Goal: Transaction & Acquisition: Purchase product/service

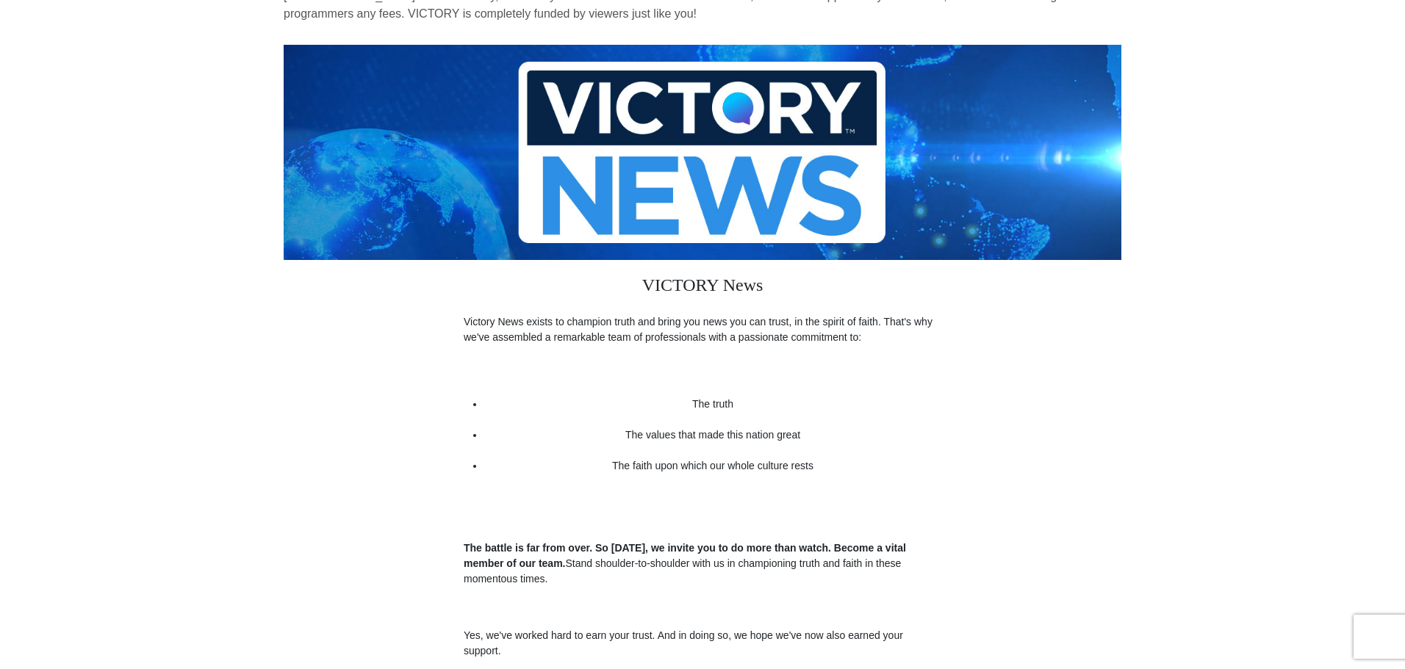
scroll to position [220, 0]
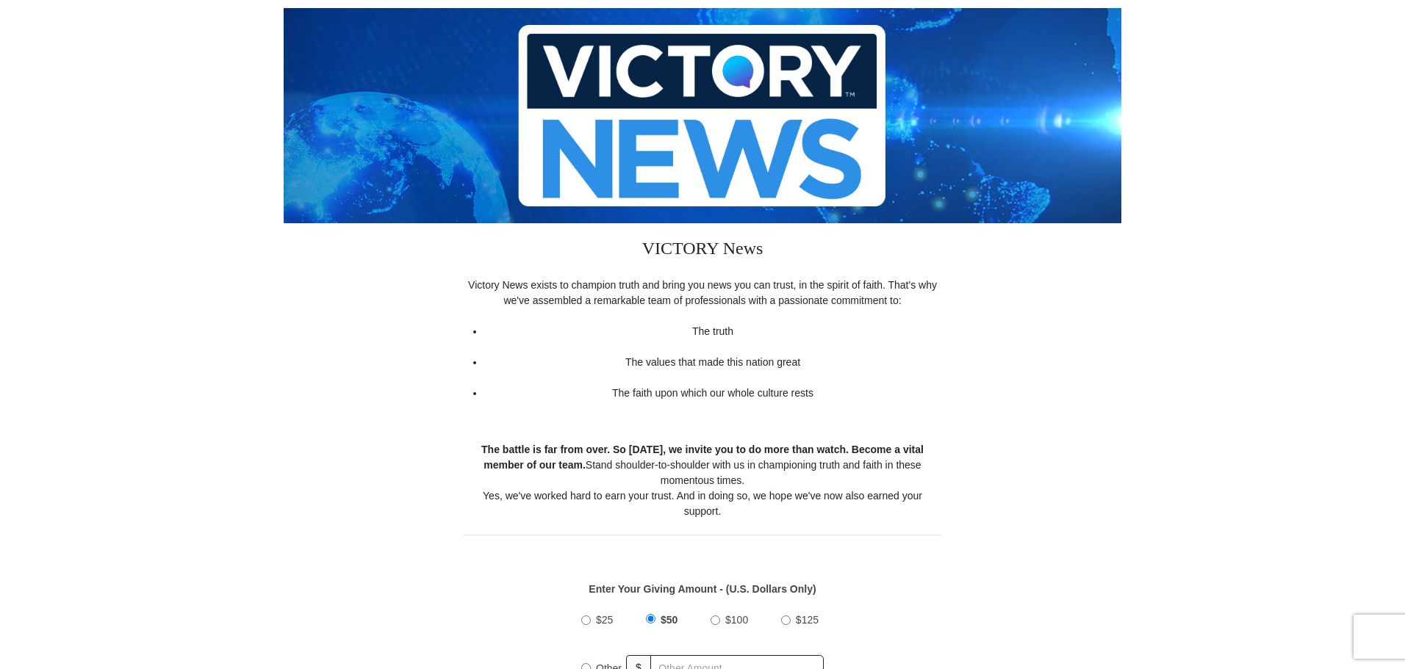
scroll to position [134, 0]
